Goal: Book appointment/travel/reservation

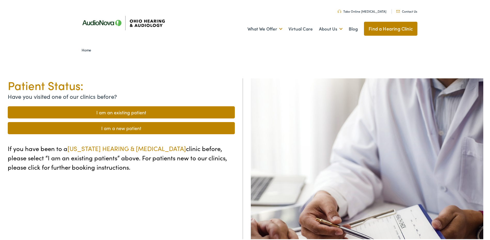
click at [139, 128] on link "I am a new patient" at bounding box center [121, 127] width 227 height 12
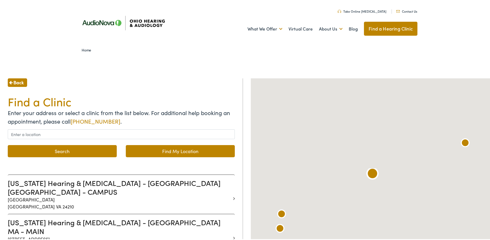
scroll to position [52, 0]
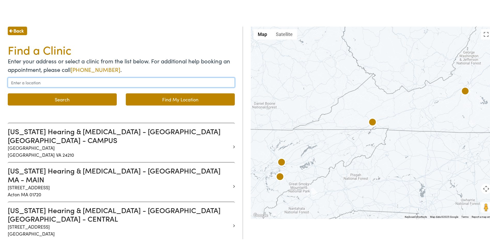
click at [58, 84] on input "text" at bounding box center [121, 81] width 227 height 10
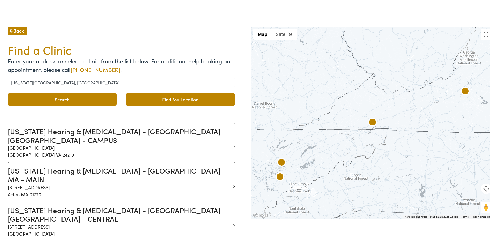
click at [57, 101] on button "Search" at bounding box center [62, 98] width 109 height 12
click at [55, 99] on button "Search" at bounding box center [62, 98] width 109 height 12
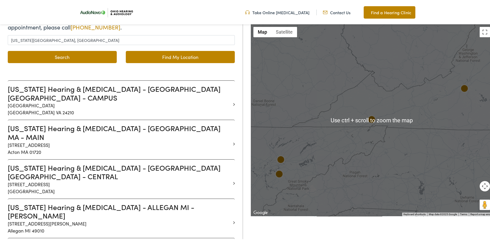
scroll to position [103, 0]
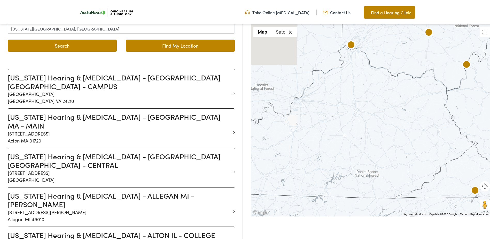
drag, startPoint x: 409, startPoint y: 176, endPoint x: 437, endPoint y: 195, distance: 34.2
click at [437, 196] on div at bounding box center [372, 119] width 242 height 192
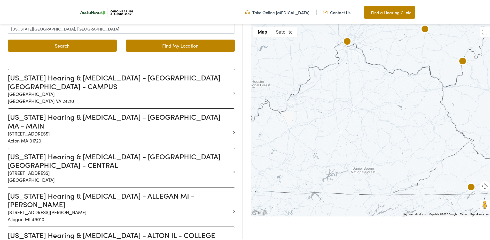
click at [69, 45] on button "Search" at bounding box center [62, 44] width 109 height 12
click at [72, 45] on button "Search" at bounding box center [62, 44] width 109 height 12
click at [207, 46] on link "Find My Location" at bounding box center [180, 44] width 109 height 12
type input "[US_STATE], [US_STATE]"
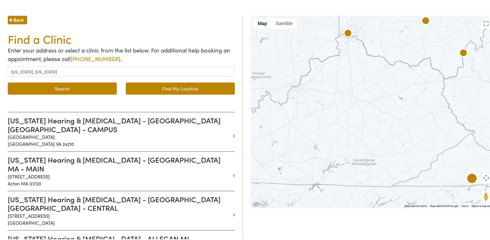
scroll to position [129, 0]
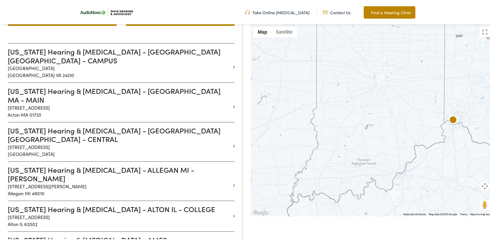
drag, startPoint x: 346, startPoint y: 120, endPoint x: 454, endPoint y: 201, distance: 135.3
click at [454, 201] on div at bounding box center [372, 119] width 242 height 192
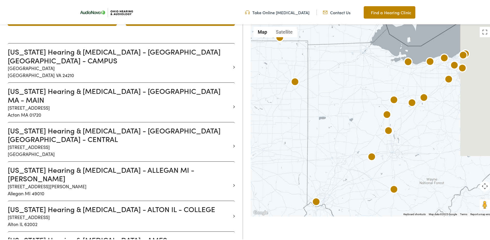
drag, startPoint x: 375, startPoint y: 97, endPoint x: 303, endPoint y: 147, distance: 87.5
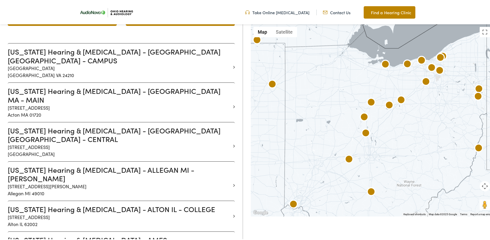
drag, startPoint x: 395, startPoint y: 143, endPoint x: 379, endPoint y: 145, distance: 16.4
click at [379, 145] on div at bounding box center [372, 119] width 242 height 192
click at [363, 131] on img at bounding box center [365, 132] width 12 height 12
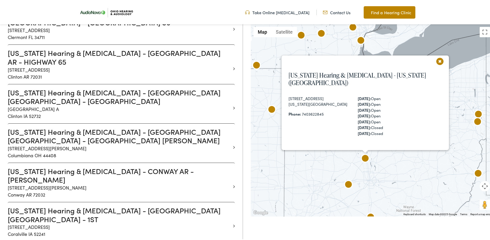
scroll to position [1690, 0]
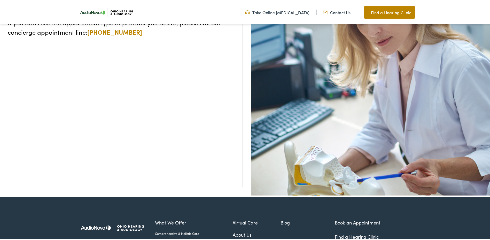
scroll to position [55, 0]
